Goal: Find specific page/section: Find specific page/section

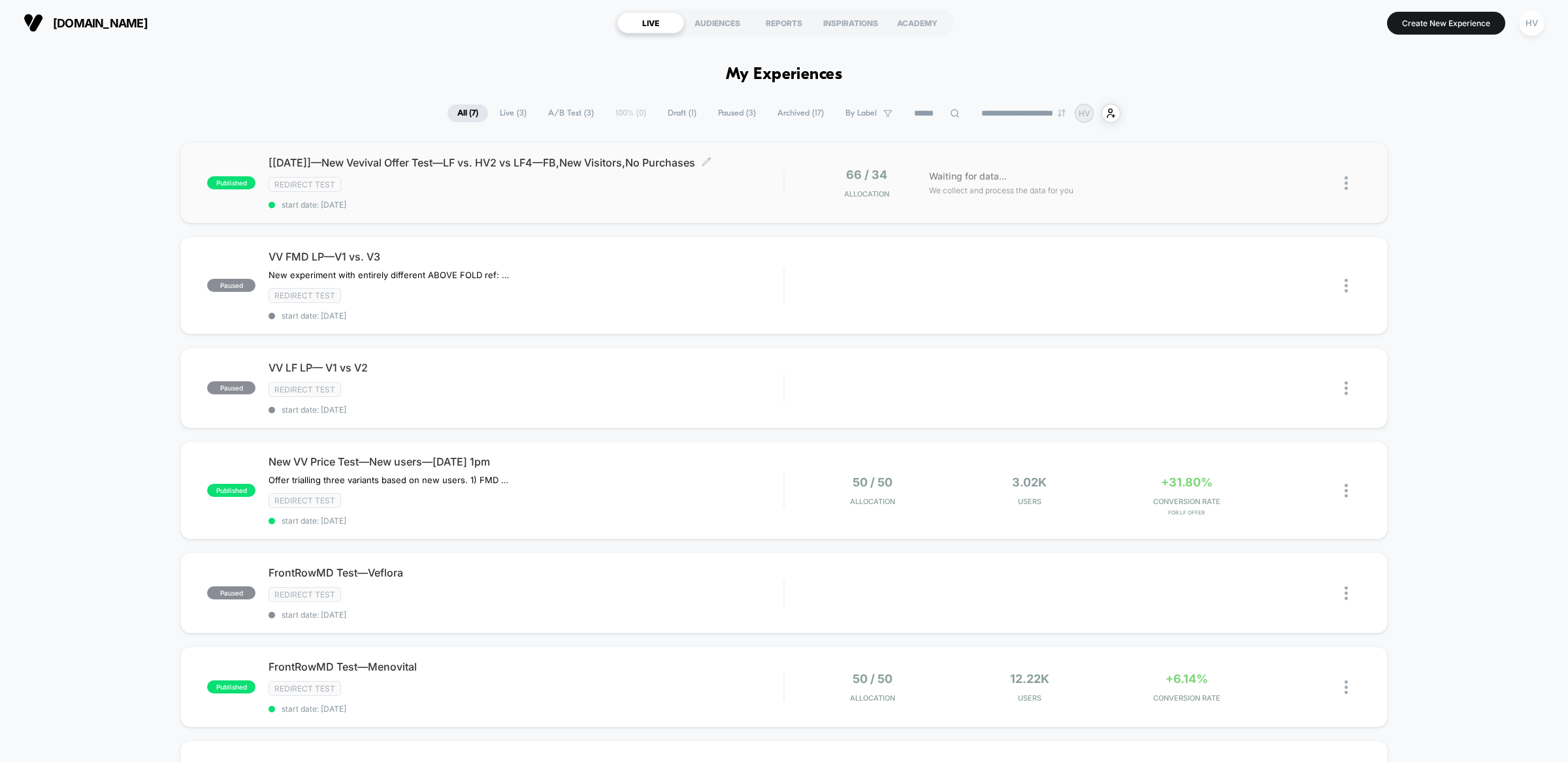
click at [507, 193] on div "[[DATE]]—New Vevival Offer Test—LF vs. HV2 vs LF4—FB,New Visitors,No Purchases …" at bounding box center [526, 182] width 515 height 54
